Goal: Task Accomplishment & Management: Complete application form

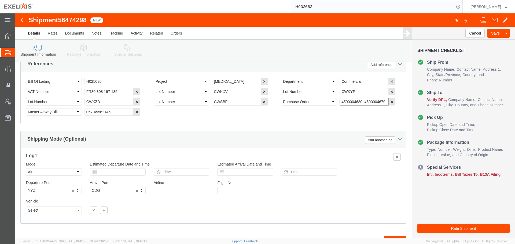
scroll to position [0, 22]
drag, startPoint x: 325, startPoint y: 89, endPoint x: 433, endPoint y: 85, distance: 108.8
click form "Shipment 56474298 New Details Rates Documents Notes Tracking Activity Related O…"
click input "text"
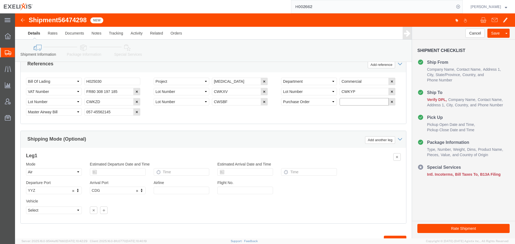
paste input "4500004680"
click input "4500004680,"
paste input "4500004678"
click input "4500004680, 4500004678,"
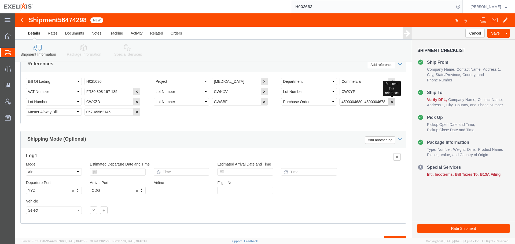
paste input "4500004689"
type input "4500004680, 4500004678, 4500004689"
click div "Select Account Type Activity ID Airline Appointment Number ASN Batch Request # …"
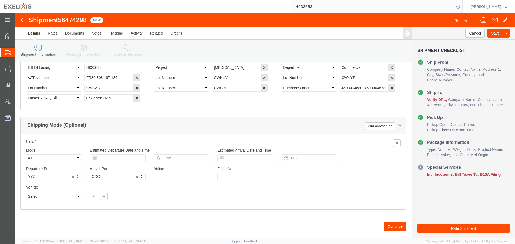
scroll to position [375, 0]
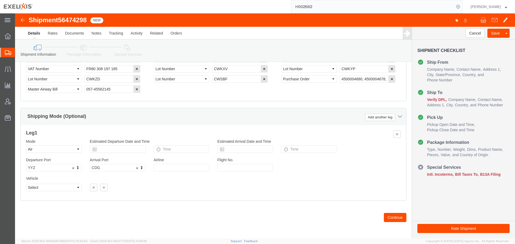
click button "Continue"
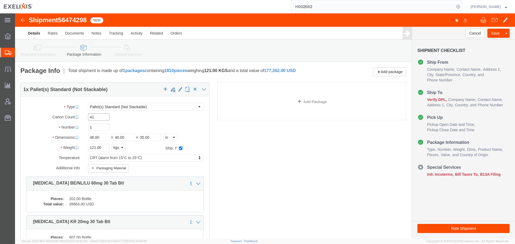
click input "41"
type input "47"
click input "1"
drag, startPoint x: 144, startPoint y: 128, endPoint x: 119, endPoint y: 130, distance: 24.7
click div "Length 48.00 x Width 40.00 x Height 35.00 Select cm ft in"
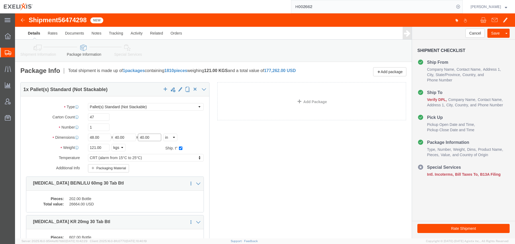
type input "40.00"
click div "Package Type Select BCK Boxes BIOSYSTEM I BIOSYSTEM II BIOSYSTEM III Bale(s) Ba…"
drag, startPoint x: 91, startPoint y: 138, endPoint x: 36, endPoint y: 138, distance: 54.2
click div "Weight 121.00 Select kgs lbs Ship. t°"
type input "139"
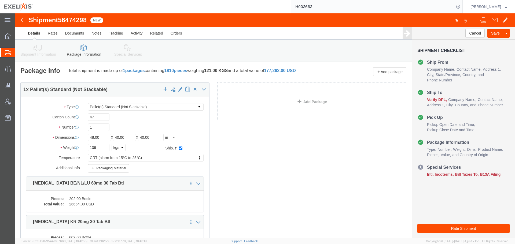
click label "Weight"
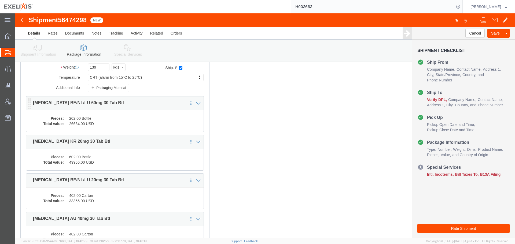
scroll to position [134, 0]
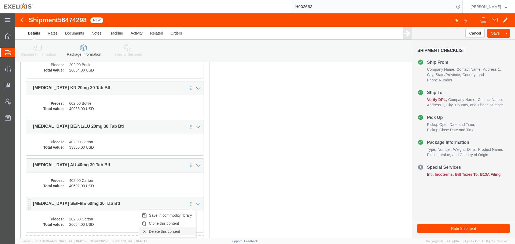
click link "Delete this content"
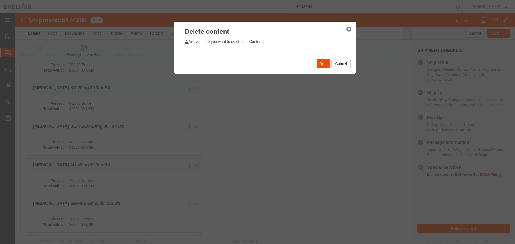
click button "Yes"
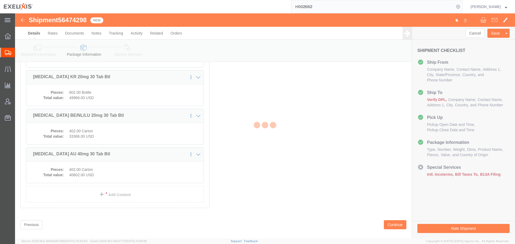
scroll to position [114, 0]
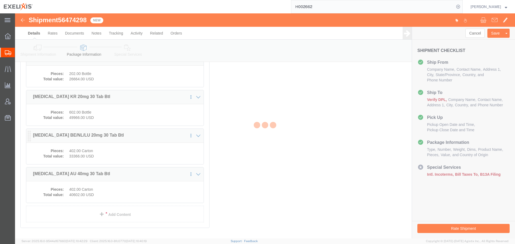
select select "PSNS"
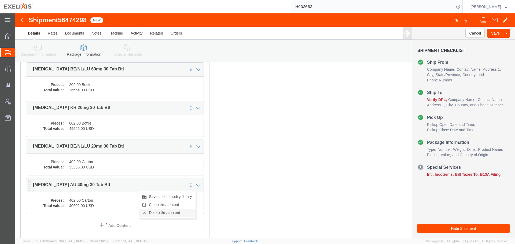
click link "Delete this content"
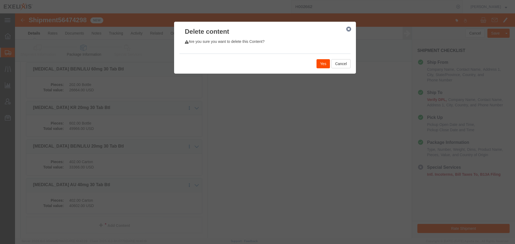
click button "Yes"
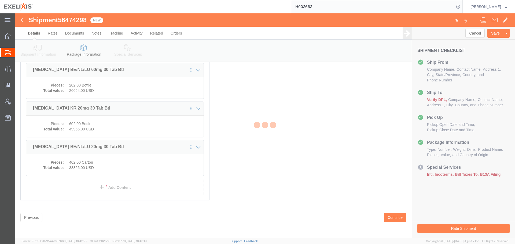
scroll to position [76, 0]
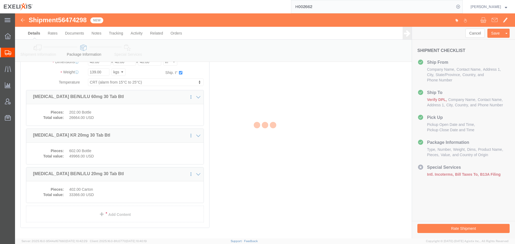
select select "PSNS"
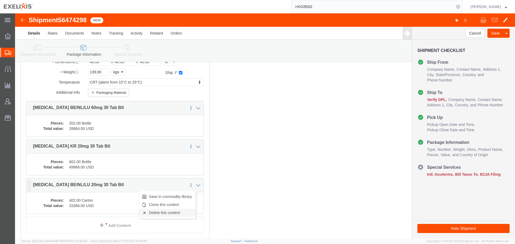
click link "Delete this content"
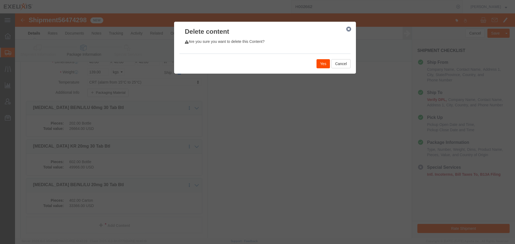
click button "Yes"
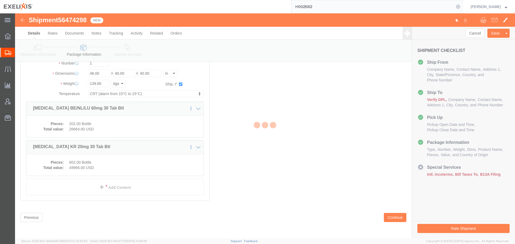
scroll to position [33, 0]
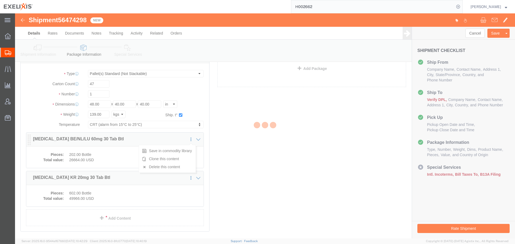
select select "PSNS"
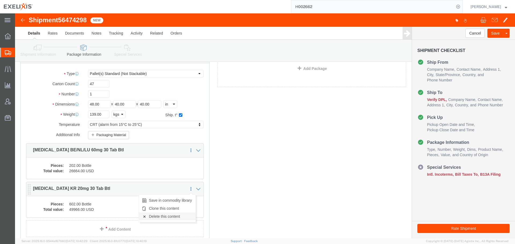
click link "Delete this content"
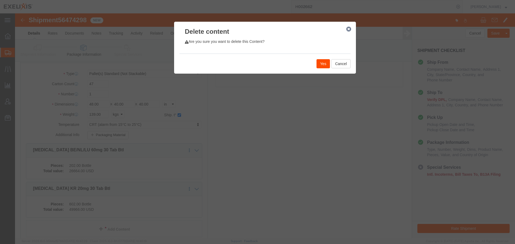
click button "Yes"
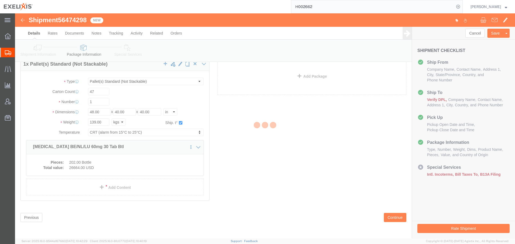
scroll to position [0, 0]
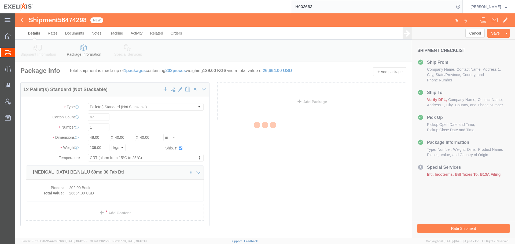
select select "PSNS"
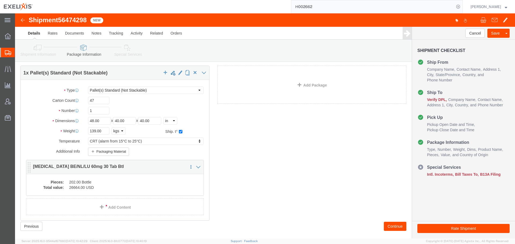
scroll to position [25, 0]
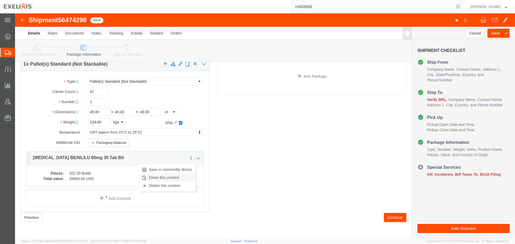
click link "Clone this content"
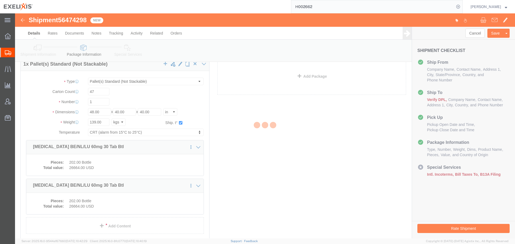
select select "PSNS"
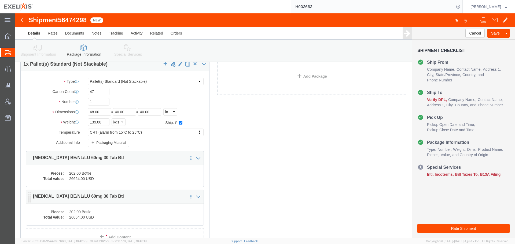
click dd "202.00 Bottle"
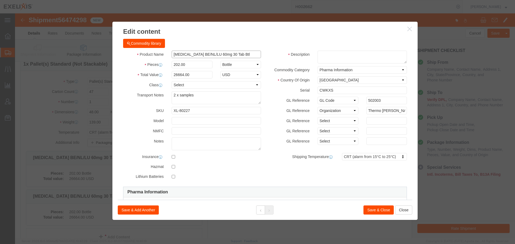
click input "[MEDICAL_DATA] BE/NL/LU 60mg 30 Tab Btl"
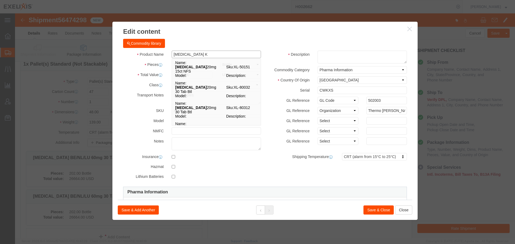
type input "[MEDICAL_DATA] KR"
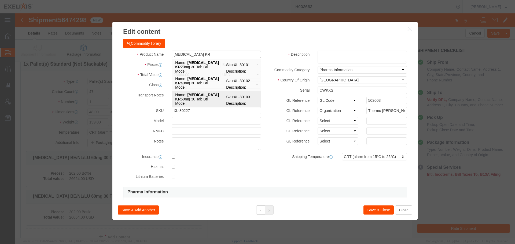
click td "Name: [MEDICAL_DATA] KR 60mg 30 Tab Btl"
type input "132"
select select "USD"
select select
select select "ORGN"
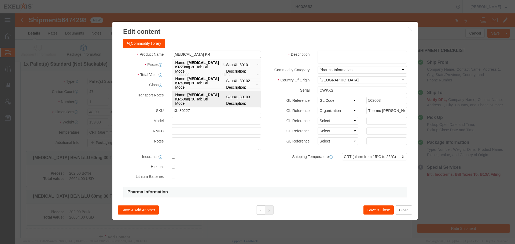
select select "GLCD"
type input "502003"
select select
type input "[MEDICAL_DATA] KR 60mg 30 Tab Btl"
type input "XL-80103"
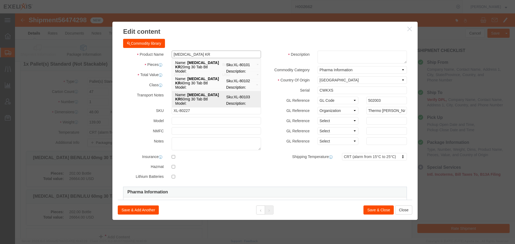
type input "Thermo [PERSON_NAME] (Patheon)"
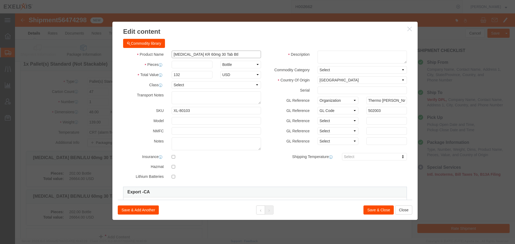
type input "[MEDICAL_DATA] KR 60mg 30 Tab Btl"
click input "text"
type input "818"
type input "107976"
click textarea "2 x samples"
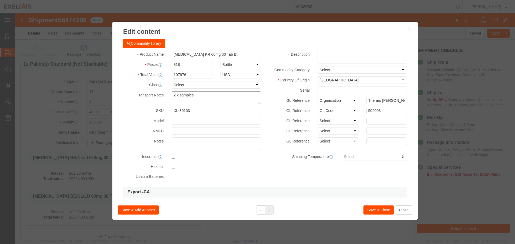
type textarea "2 x samples"
click select "Select Pharma Information"
select select "PHARMA"
click select "Select Pharma Information"
click input "text"
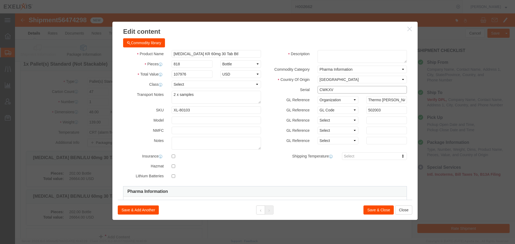
scroll to position [0, 0]
drag, startPoint x: 317, startPoint y: 77, endPoint x: 275, endPoint y: 78, distance: 41.4
click div "Serial CWKXV"
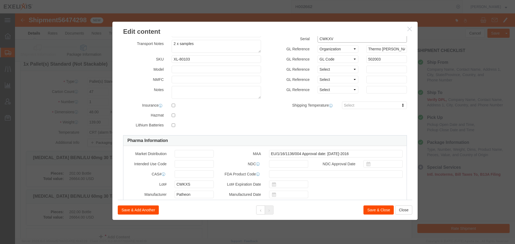
scroll to position [107, 0]
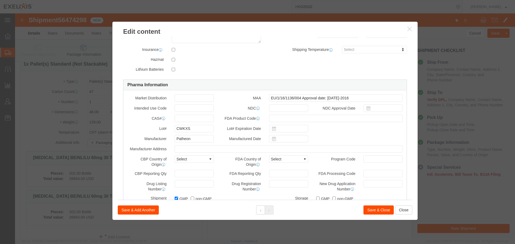
type input "CWKXV"
drag, startPoint x: 177, startPoint y: 116, endPoint x: 131, endPoint y: 113, distance: 45.5
click div "Lot# CWKXS"
paste input "V"
type input "CWKXV"
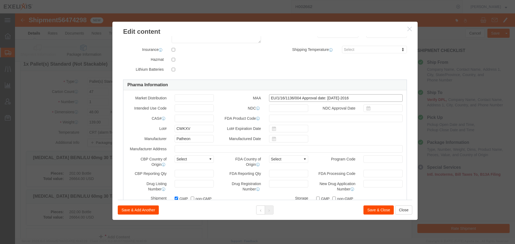
click input "EU/1/16/1136/004 Approval date: [DATE]-2016"
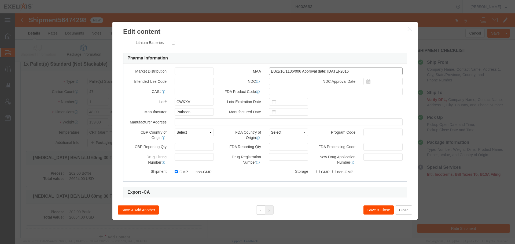
type input "EU/1/16/1136/006 Approval date: [DATE]-2016"
click label "Drug Registration Number"
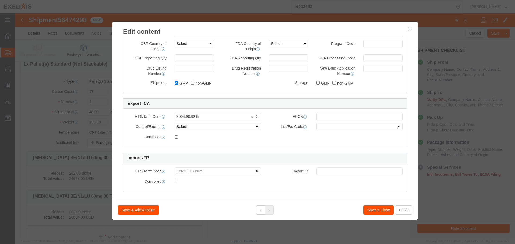
scroll to position [227, 0]
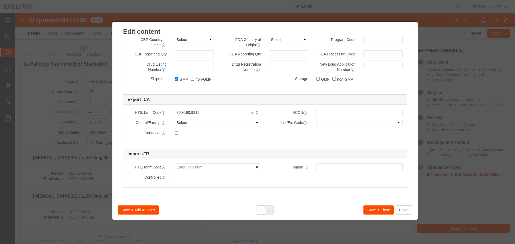
click button "Save & Close"
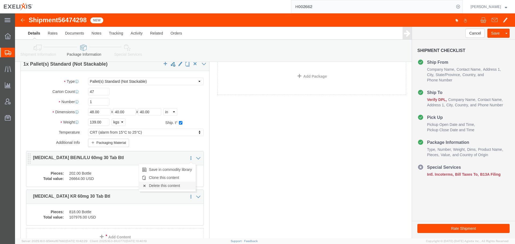
click link "Delete this content"
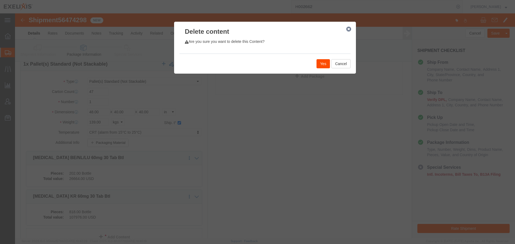
click button "Yes"
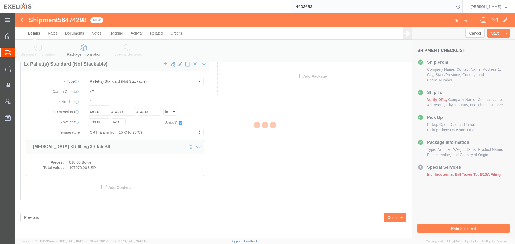
scroll to position [0, 0]
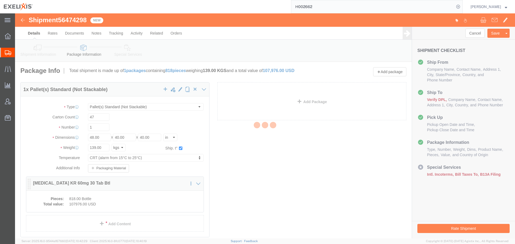
select select "PSNS"
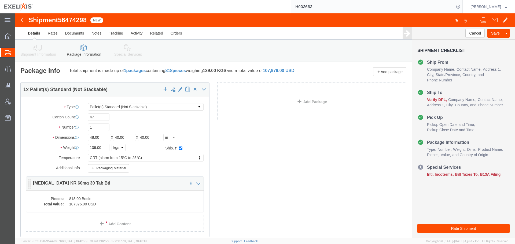
click dd "818.00 Bottle"
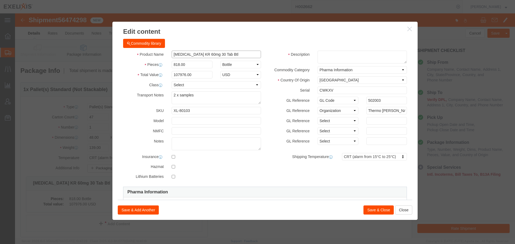
click input "[MEDICAL_DATA] KR 60mg 30 Tab Btl"
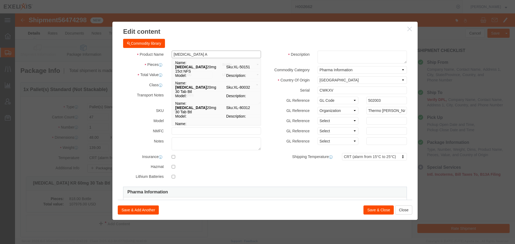
type input "[MEDICAL_DATA] AU"
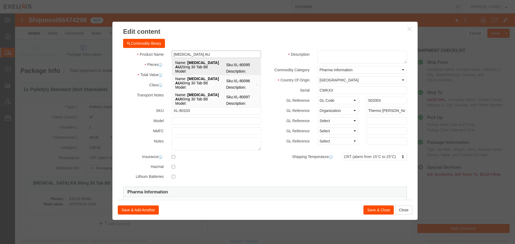
click td "Name: [MEDICAL_DATA] AU 20mg 30 Tab Btl"
type input "83"
select select "USD"
select select
select select "ORGN"
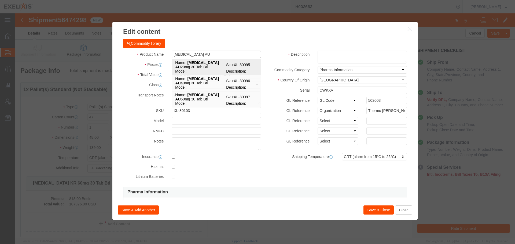
select select "GLCD"
type input "502003"
select select
type input "[MEDICAL_DATA] AU 20mg 30 Tab Btl"
type input "XL-80095"
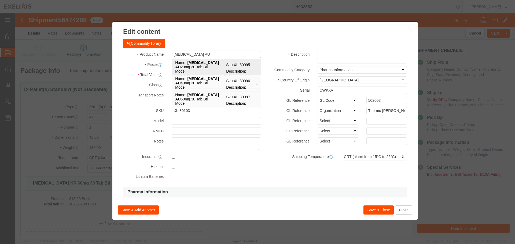
type input "Thermo [PERSON_NAME] (Patheon)"
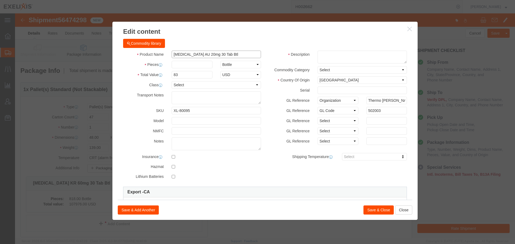
type input "[MEDICAL_DATA] AU 20mg 30 Tab Btl"
click input "text"
type input "8"
type input "402"
type input "33366"
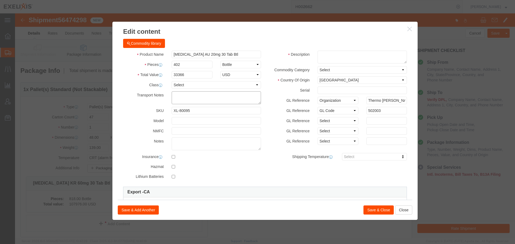
click textarea "2 x samples"
type textarea "2 x samples"
click select "Select Pharma Information"
select select "PHARMA"
click select "Select Pharma Information"
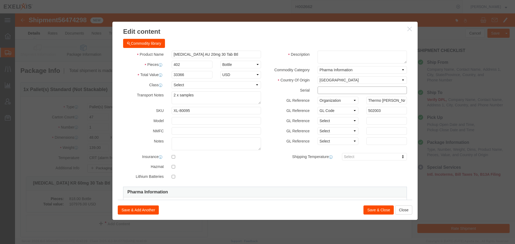
click input "text"
drag, startPoint x: 324, startPoint y: 78, endPoint x: 295, endPoint y: 78, distance: 28.7
click div "CWKYP"
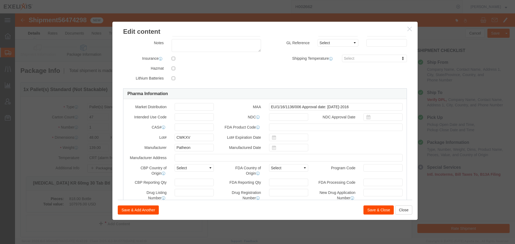
scroll to position [107, 0]
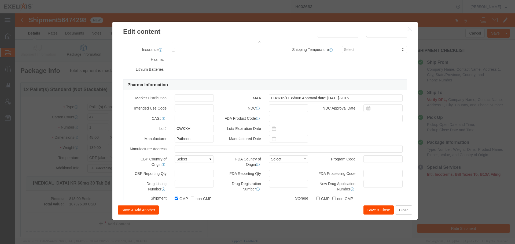
type input "CWKYP"
drag, startPoint x: 178, startPoint y: 117, endPoint x: 136, endPoint y: 118, distance: 42.1
click div "Lot# CWKXV"
paste input "YP"
type input "CWKYP"
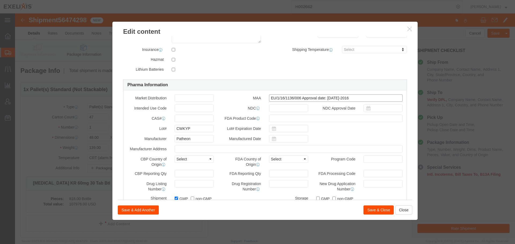
click input "EU/1/16/1136/006 Approval date: [DATE]-2016"
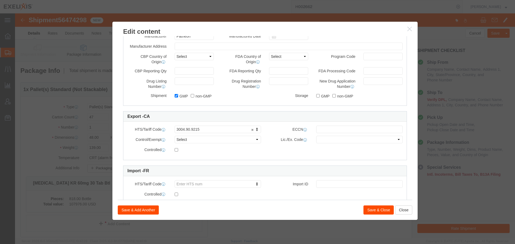
scroll to position [227, 0]
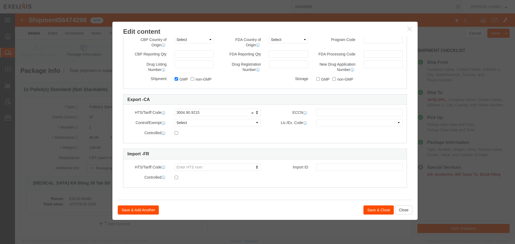
type input "EU/1/16/1136/002 Approval date: [DATE]-2016"
click button "Save & Close"
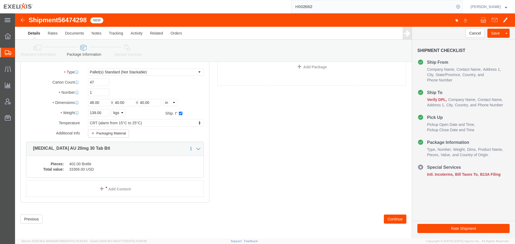
scroll to position [36, 0]
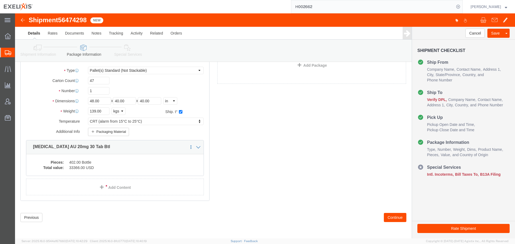
click div "1 x Pallet(s) Standard (Not Stackable) Package Type Select BCK Boxes BIOSYSTEM …"
click dd "402.00 Bottle"
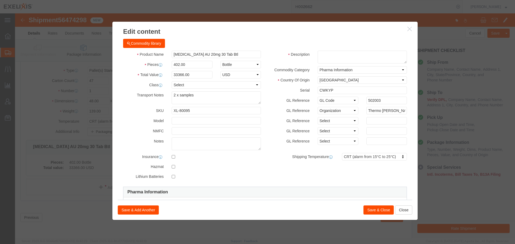
click icon "button"
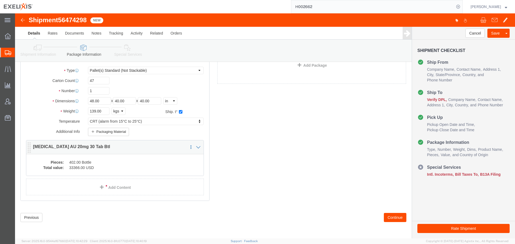
click dd "402.00 Bottle"
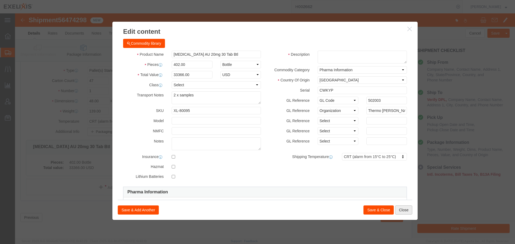
click button "Close"
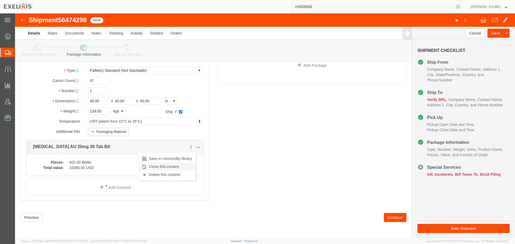
click link "Clone this content"
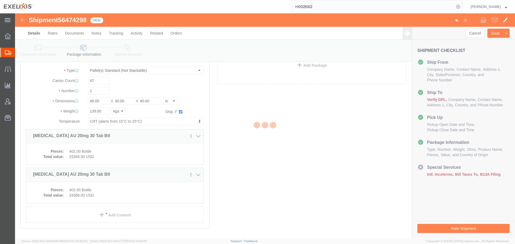
scroll to position [33, 0]
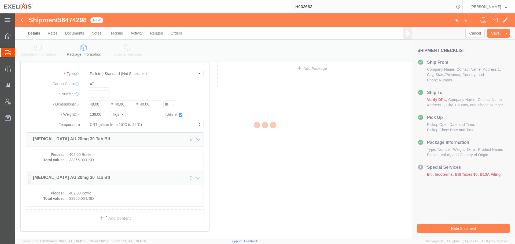
select select "PSNS"
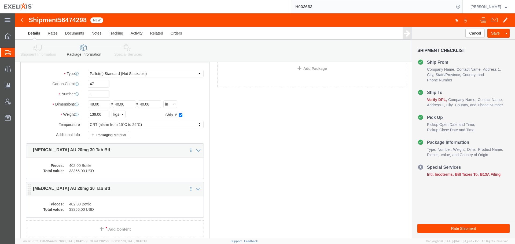
click dd "33366.00 USD"
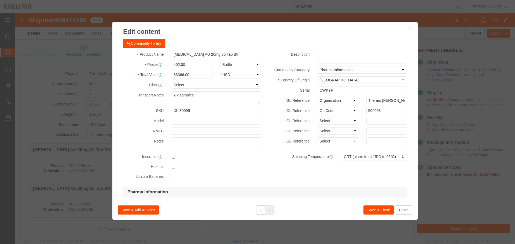
click div "Commodity library Product Name [MEDICAL_DATA] AU 20mg 30 Tab Btl Pieces 402.00 …"
drag, startPoint x: 212, startPoint y: 40, endPoint x: 181, endPoint y: 41, distance: 31.7
click input "[MEDICAL_DATA] AU 20mg 30 Tab Btl"
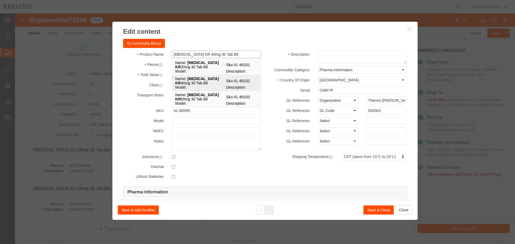
type input "[MEDICAL_DATA] KR 60mg 30 Tab Btl"
click td "Name: [MEDICAL_DATA] KR 60mg 30 Tab Btl"
type input "132"
select select "USD"
select select
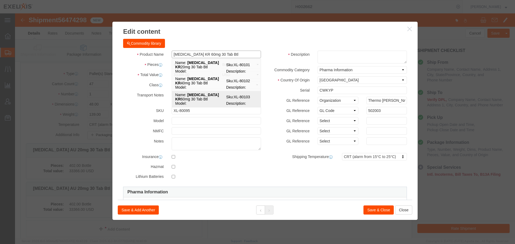
select select
type input "XL-80103"
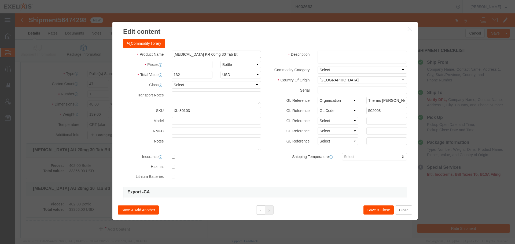
type input "[MEDICAL_DATA] KR 60mg 30 Tab Btl"
click input "text"
type input "818"
type input "107976"
click textarea "2 x samples"
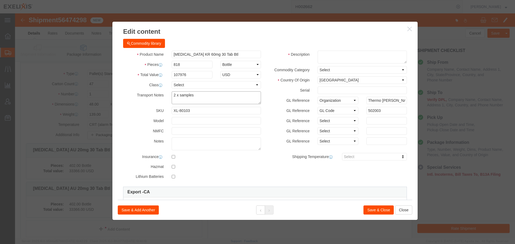
type textarea "2 x samples"
click input "text"
click select "Select Pharma Information"
select select "PHARMA"
click select "Select Pharma Information"
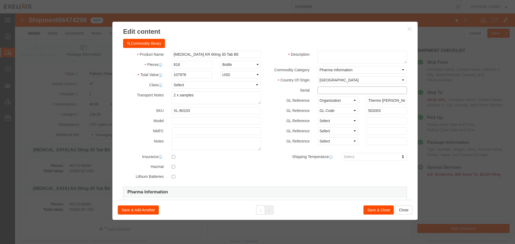
click input "text"
type input "C"
drag, startPoint x: 318, startPoint y: 76, endPoint x: 298, endPoint y: 76, distance: 19.3
click div "CWKXV"
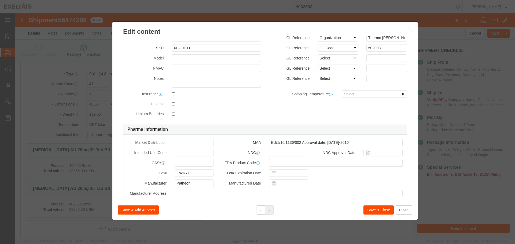
scroll to position [81, 0]
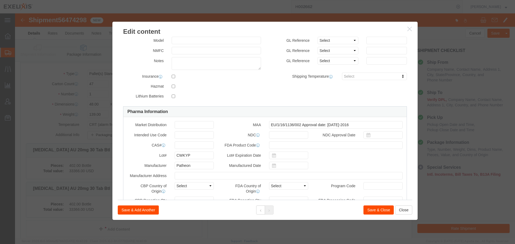
type input "CWKXV"
drag, startPoint x: 178, startPoint y: 140, endPoint x: 144, endPoint y: 141, distance: 33.8
click div "Lot# CWKYP"
paste input "XV"
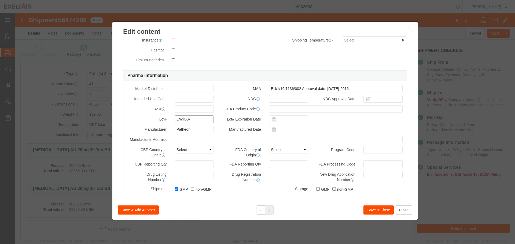
scroll to position [107, 0]
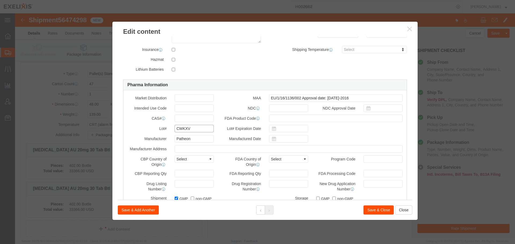
type input "CWKXV"
click input "EU/1/16/1136/002 Approval date: [DATE]-2016"
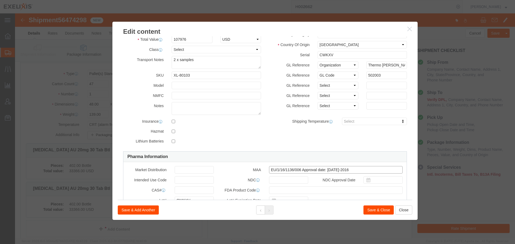
scroll to position [27, 0]
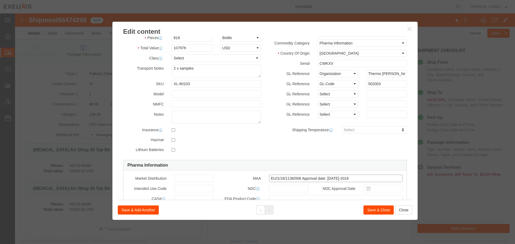
type input "EU/1/16/1136/006 Approval date: [DATE]-2016"
click button "Save & Close"
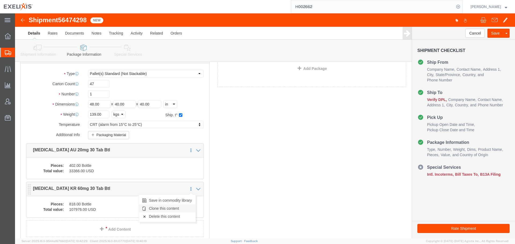
click link "Clone this content"
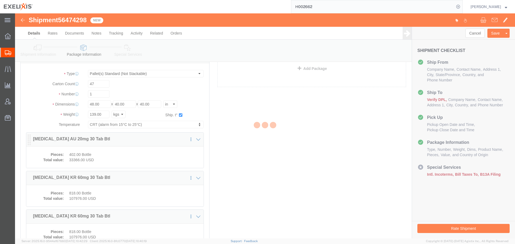
select select "PSNS"
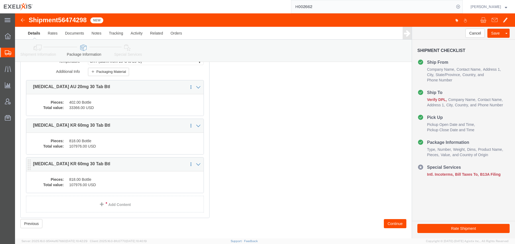
scroll to position [107, 0]
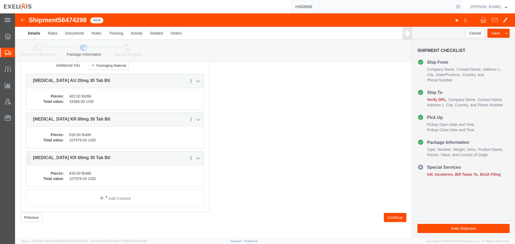
click dd "818.00 Bottle"
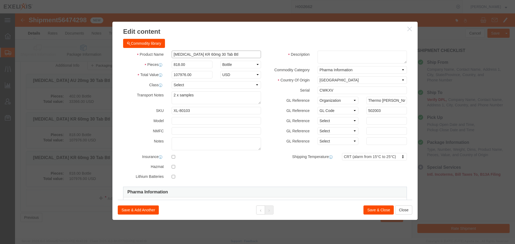
drag, startPoint x: 215, startPoint y: 40, endPoint x: 177, endPoint y: 42, distance: 37.9
click input "[MEDICAL_DATA] KR 60mg 30 Tab Btl"
type input "[MEDICAL_DATA] BR"
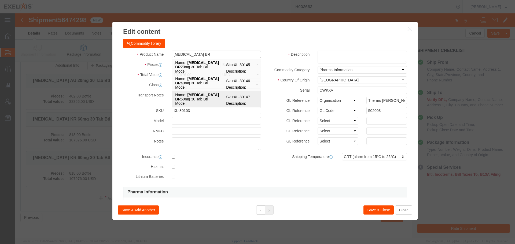
click td "Name: [MEDICAL_DATA] BR 60mg 30 Tab Btl"
type input "132"
select select "USD"
select select
type input "3004.90.9125"
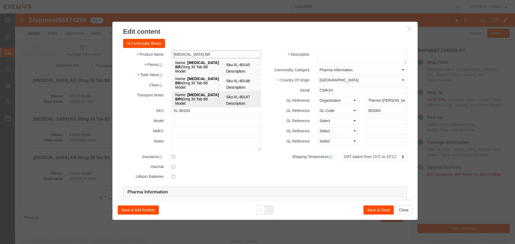
select select
type input "[MEDICAL_DATA] BR 60mg 30 Tab Btl"
type input "XL-80147"
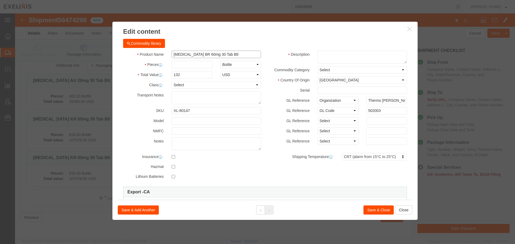
type input "[MEDICAL_DATA] BR 60mg 30 Tab Btl"
click input "text"
type input "402"
type input "53064"
click textarea "2 x samples"
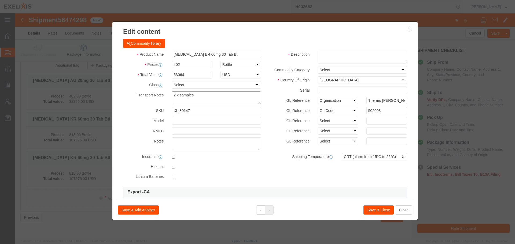
type textarea "2 x samples"
click select "Select Pharma Information"
select select "PHARMA"
click select "Select Pharma Information"
click select "Select [GEOGRAPHIC_DATA] [GEOGRAPHIC_DATA] [GEOGRAPHIC_DATA] [GEOGRAPHIC_DATA] …"
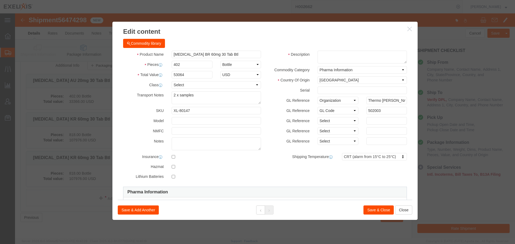
click label "Serial"
click input "text"
drag, startPoint x: 321, startPoint y: 77, endPoint x: 298, endPoint y: 77, distance: 23.1
click div "CWKZD"
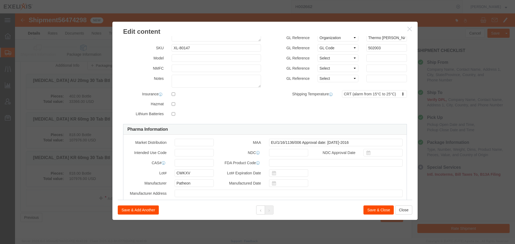
scroll to position [81, 0]
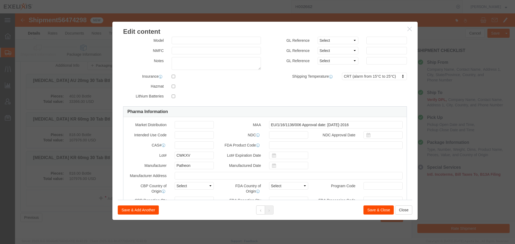
type input "CWKZD"
drag, startPoint x: 176, startPoint y: 141, endPoint x: 158, endPoint y: 141, distance: 18.3
click div "Lot# CWKXV"
paste input "ZD"
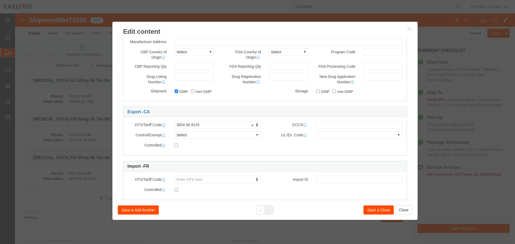
scroll to position [227, 0]
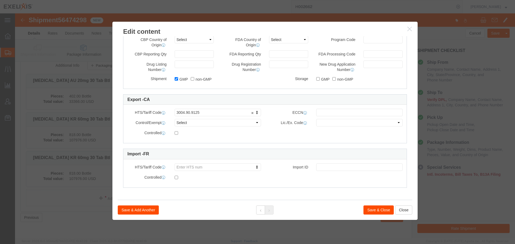
type input "CWKZD"
click button "Save & Close"
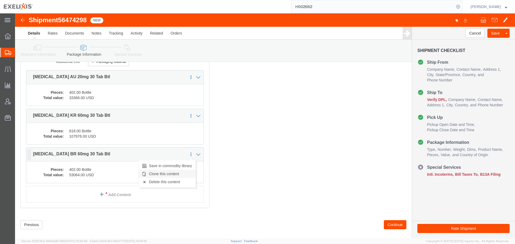
click link "Clone this content"
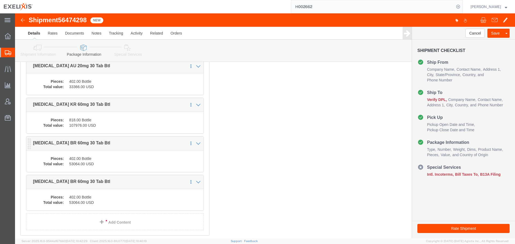
select select "PSNS"
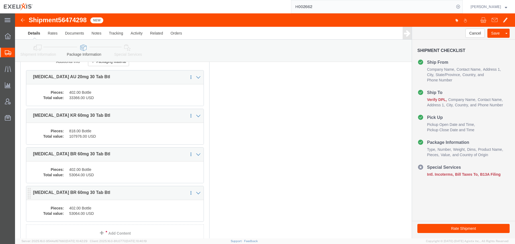
click dd "402.00 Bottle"
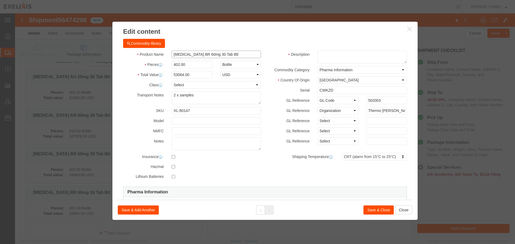
drag, startPoint x: 213, startPoint y: 40, endPoint x: 177, endPoint y: 41, distance: 36.8
click input "[MEDICAL_DATA] BR 60mg 30 Tab Btl"
type input "[MEDICAL_DATA] ru"
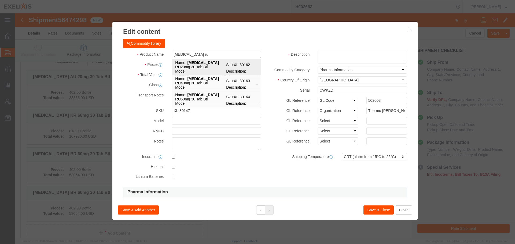
click strong "[MEDICAL_DATA] RU"
type input "83"
select select "USD"
select select
select select "ORGN"
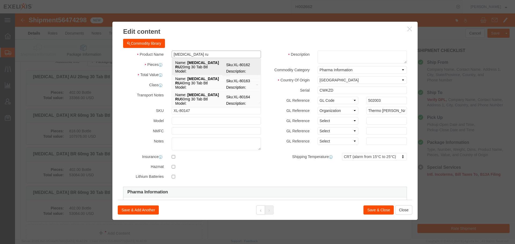
select select "GLCD"
type input "502003"
type input "3004.90.9215"
select select
type input "[MEDICAL_DATA] RU 20mg 30 Tab Btl"
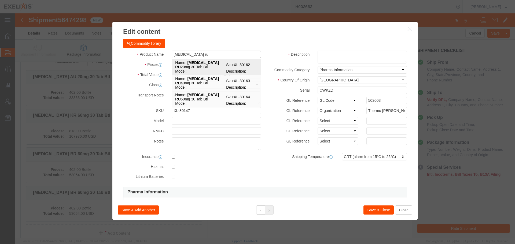
type input "XL-80162"
type input "Thermo [PERSON_NAME] (Patheon)"
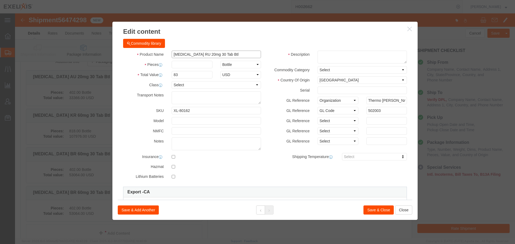
type input "[MEDICAL_DATA] RU 20mg 30 Tab Btl"
click input "text"
type input "502"
type input "41666"
click textarea "2 x samples"
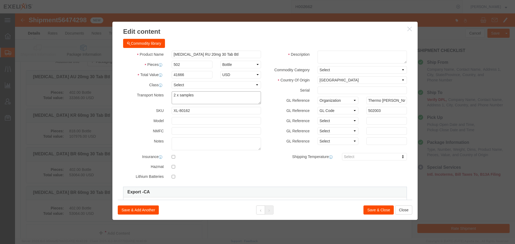
type textarea "2 x samples"
click select "Select Pharma Information"
select select "PHARMA"
click select "Select Pharma Information"
click input "text"
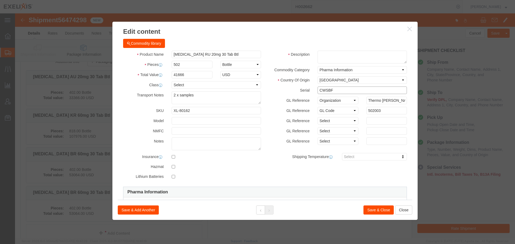
drag, startPoint x: 318, startPoint y: 76, endPoint x: 291, endPoint y: 77, distance: 26.3
click div "Serial CWSBF"
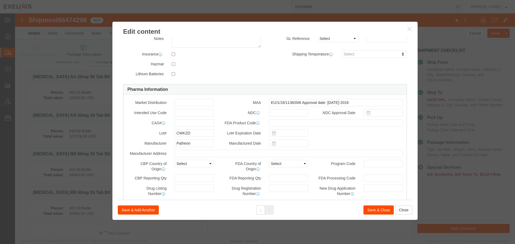
scroll to position [107, 0]
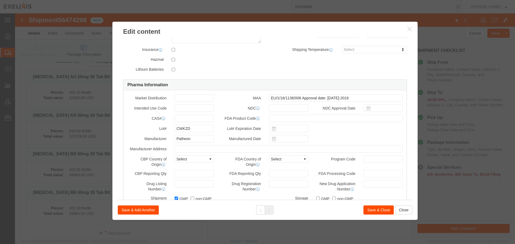
type input "CWSBF"
drag, startPoint x: 176, startPoint y: 115, endPoint x: 152, endPoint y: 115, distance: 24.2
click div "Lot# CWKZD"
paste input "SBF"
type input "CWSBF"
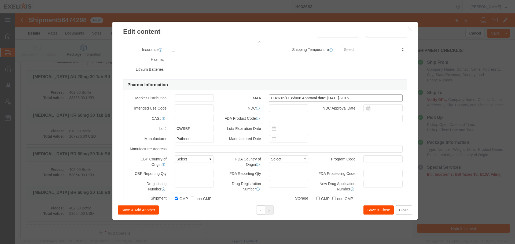
click input "EU/1/16/1136/006 Approval date: [DATE]-2016"
type input "EU/1/16/1136/002 Approval date: [DATE]-2016"
click label "MAA"
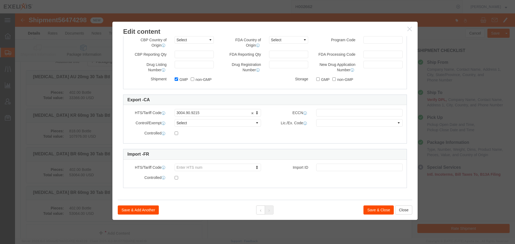
scroll to position [227, 0]
click button "Save & Close"
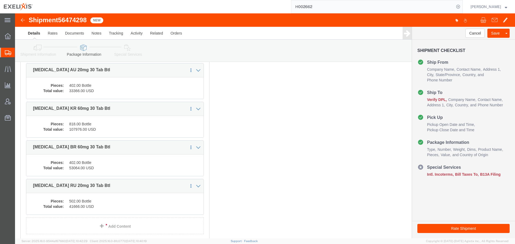
scroll to position [156, 0]
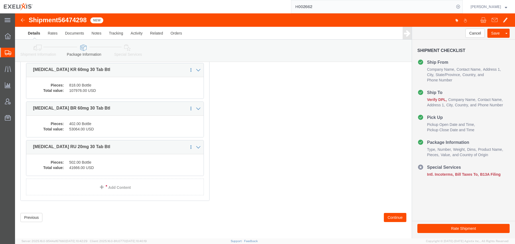
click button "Continue"
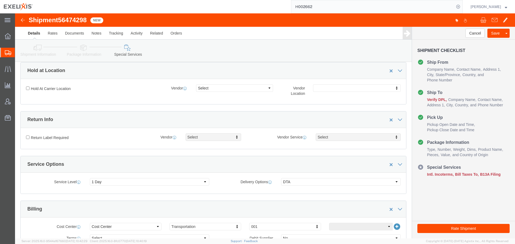
scroll to position [191, 0]
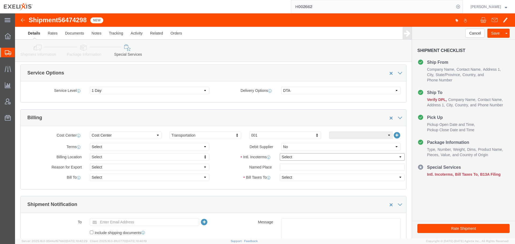
click select "Select Carriage Insurance Paid Carriage Paid To Cost and Freight Cost Insurance…"
select select "DAP"
click select "Select Carriage Insurance Paid Carriage Paid To Cost and Freight Cost Insurance…"
select select "SHIP"
select select "RCPN"
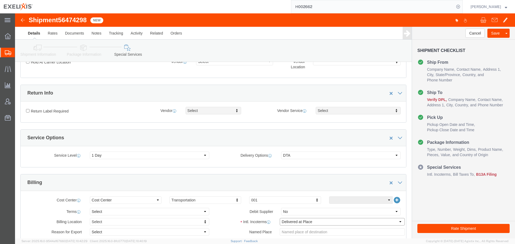
scroll to position [34, 0]
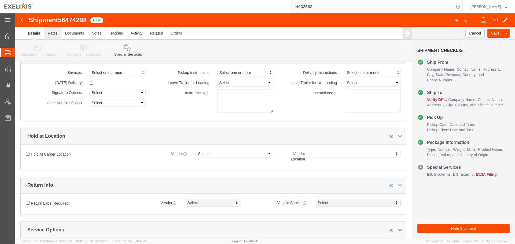
click link "Rates"
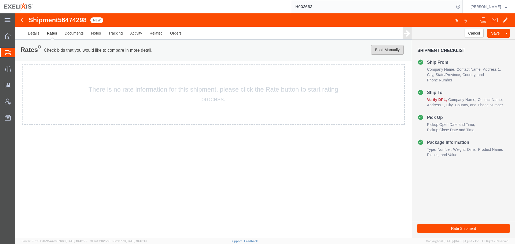
click at [383, 50] on button "Book Manually" at bounding box center [387, 50] width 33 height 10
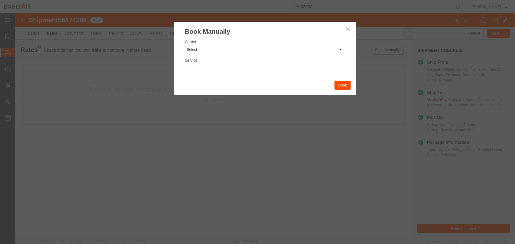
click at [295, 48] on select "Select Add New Carrier (and default service) DHL DHL Global Forwarding FedEx Cu…" at bounding box center [265, 50] width 160 height 8
select select "55"
click at [185, 46] on select "Select Add New Carrier (and default service) DHL DHL Global Forwarding FedEx Cu…" at bounding box center [265, 50] width 160 height 8
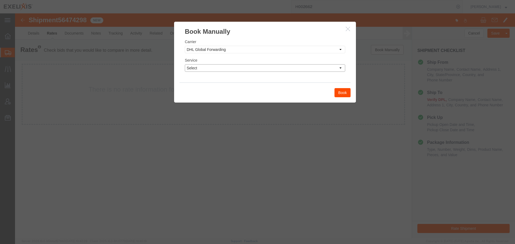
click at [244, 67] on select "Select 24hr service - tariff zone A 3 - 5 Day 48hr service - tariff zone A AFR …" at bounding box center [265, 68] width 160 height 8
select select "9499"
click at [185, 64] on select "Select 24hr service - tariff zone A 3 - 5 Day 48hr service - tariff zone A AFR …" at bounding box center [265, 68] width 160 height 8
click at [345, 94] on button "Book" at bounding box center [343, 92] width 16 height 9
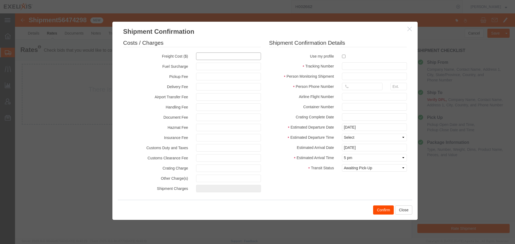
click at [210, 56] on input "text" at bounding box center [228, 57] width 65 height 8
type input "5689"
type input "5,689.00"
click at [342, 56] on input "checkbox" at bounding box center [343, 56] width 3 height 3
checkbox input "true"
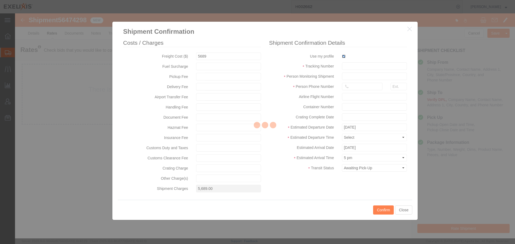
type input "[PERSON_NAME]"
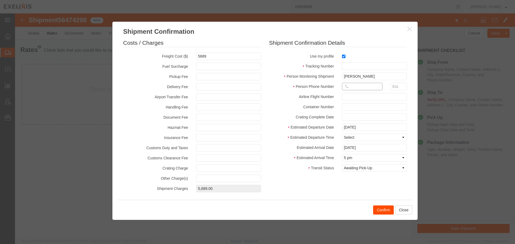
click at [355, 89] on input "text" at bounding box center [362, 87] width 41 height 8
type input "6508377000"
click at [347, 99] on input "text" at bounding box center [374, 97] width 65 height 8
click at [372, 139] on select "Select Midnight 1 am 2 am 3 am 4 am 5 am 6 am 7 am 8 am 9 am 10 am 11 am 12 Noo…" at bounding box center [374, 138] width 65 height 8
select select "2000"
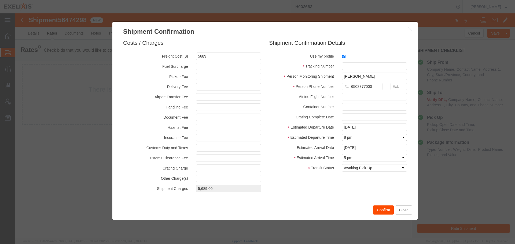
click at [342, 134] on select "Select Midnight 1 am 2 am 3 am 4 am 5 am 6 am 7 am 8 am 9 am 10 am 11 am 12 Noo…" at bounding box center [374, 138] width 65 height 8
click at [349, 157] on select "Select Midnight 1 am 2 am 3 am 4 am 5 am 6 am 7 am 8 am 9 am 10 am 11 am 12 Noo…" at bounding box center [374, 158] width 65 height 8
select select "0800"
click at [342, 154] on select "Select Midnight 1 am 2 am 3 am 4 am 5 am 6 am 7 am 8 am 9 am 10 am 11 am 12 Noo…" at bounding box center [374, 158] width 65 height 8
click at [302, 179] on div "Costs / Charges Freight Cost ($) 5689 Fuel Surcharge Pickup Fee Delivery Fee Ai…" at bounding box center [265, 117] width 292 height 156
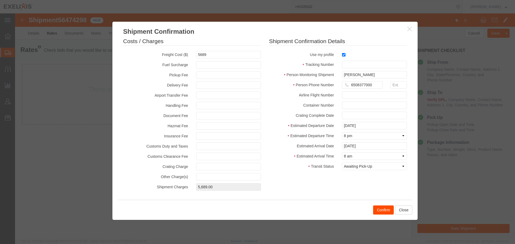
scroll to position [2, 0]
click at [379, 210] on button "Confirm" at bounding box center [383, 210] width 21 height 9
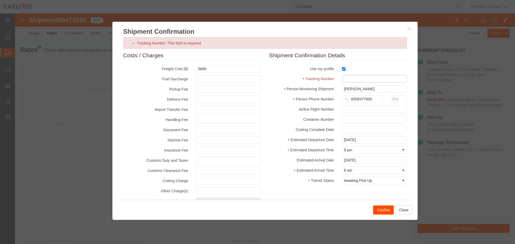
click at [348, 77] on input "Tracking Number: This field is required." at bounding box center [374, 79] width 65 height 8
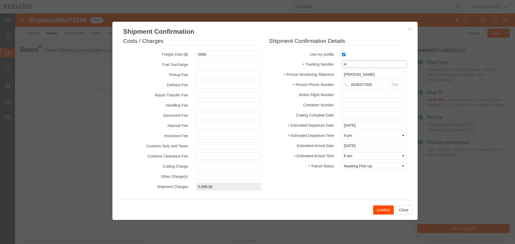
scroll to position [0, 0]
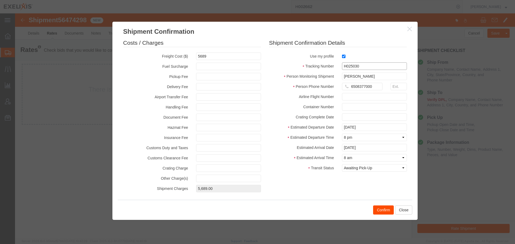
type input "H025030"
click at [380, 210] on button "Confirm" at bounding box center [383, 210] width 21 height 9
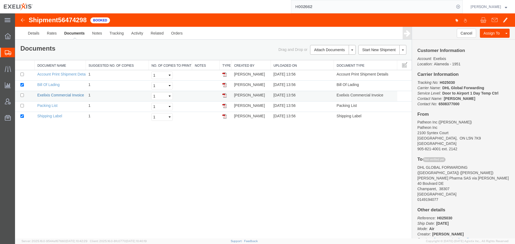
click at [67, 95] on link "Exelixis Commercial Invoice" at bounding box center [60, 95] width 47 height 4
